Goal: Information Seeking & Learning: Compare options

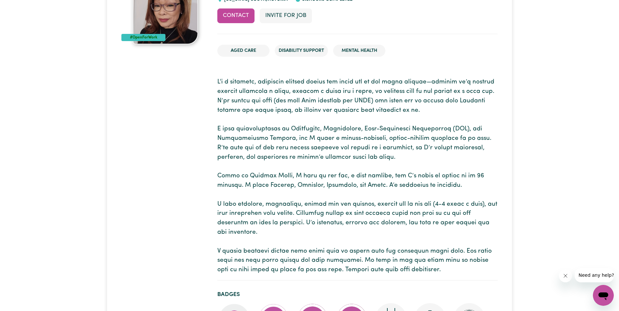
scroll to position [65, 0]
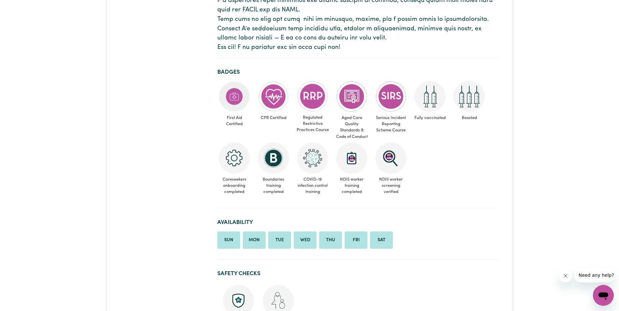
scroll to position [98, 0]
